Goal: Task Accomplishment & Management: Complete application form

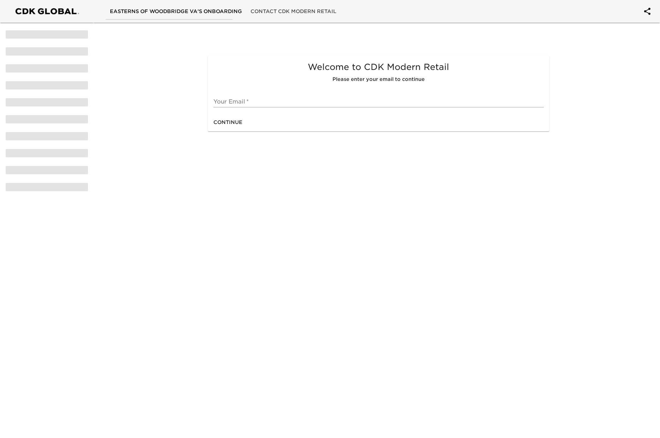
drag, startPoint x: 366, startPoint y: 228, endPoint x: 304, endPoint y: 95, distance: 147.0
click at [366, 154] on html "Easterns of [GEOGRAPHIC_DATA] VA's Onboarding Contact CDK Modern Retail Welcome…" at bounding box center [330, 77] width 660 height 154
click at [273, 94] on div "Your Email   *" at bounding box center [378, 98] width 330 height 17
click at [294, 100] on input "text" at bounding box center [378, 101] width 330 height 11
type input "[EMAIL_ADDRESS][DOMAIN_NAME]"
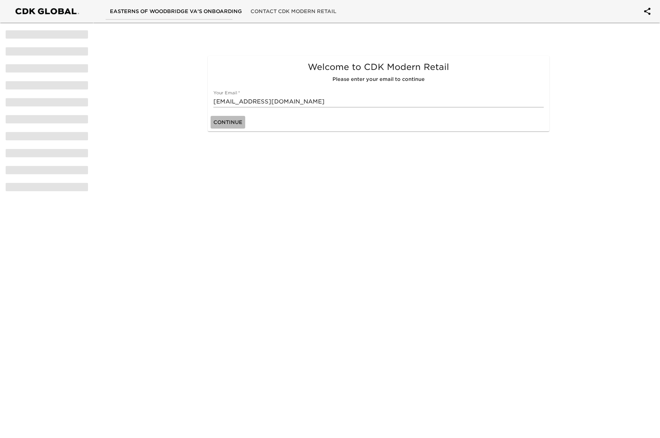
click at [239, 125] on span "Continue" at bounding box center [227, 122] width 29 height 9
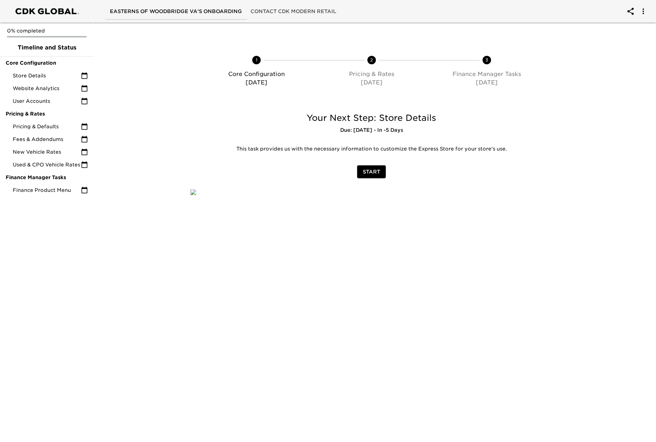
click at [196, 195] on img at bounding box center [193, 192] width 6 height 6
click at [374, 173] on span "Start" at bounding box center [371, 171] width 17 height 9
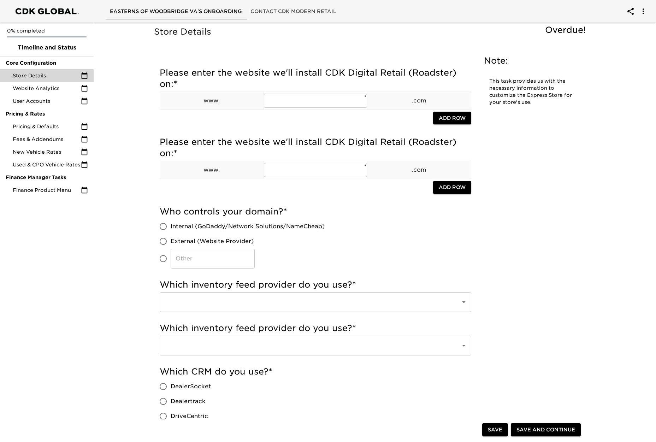
click at [403, 255] on div "Who controls your domain? * Internal (GoDaddy/Network Solutions/NameCheap) Exte…" at bounding box center [315, 237] width 311 height 62
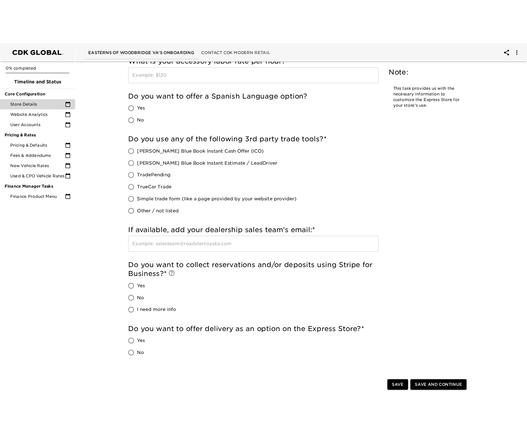
scroll to position [1200, 0]
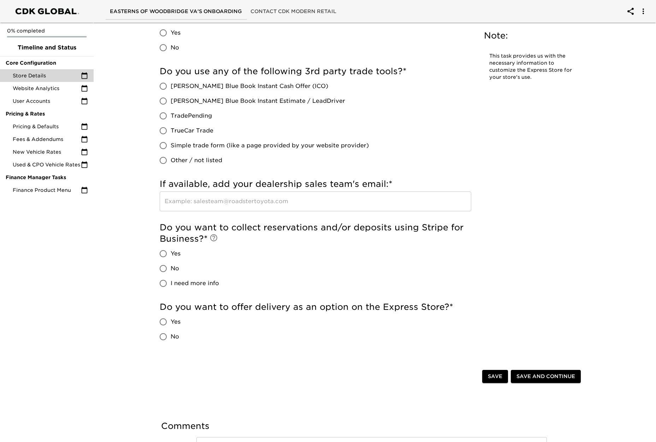
drag, startPoint x: 566, startPoint y: 167, endPoint x: 626, endPoint y: 10, distance: 167.9
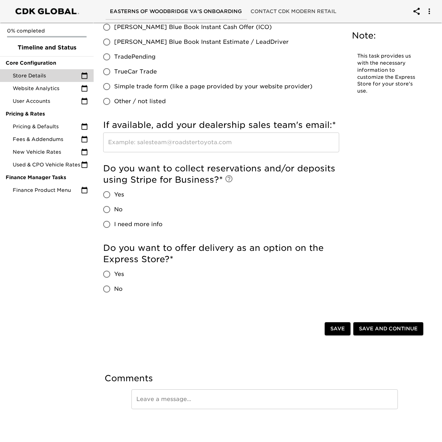
scroll to position [1305, 0]
